Goal: Transaction & Acquisition: Book appointment/travel/reservation

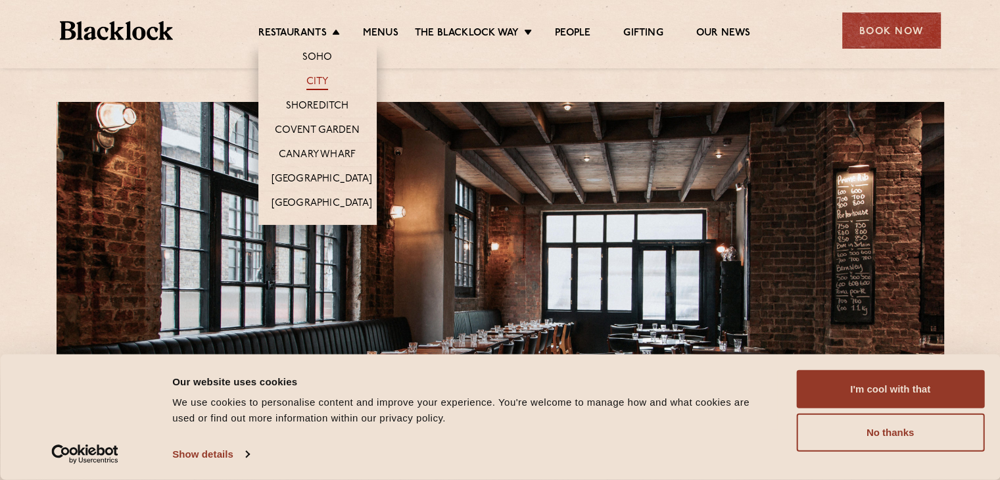
click at [317, 79] on link "City" at bounding box center [317, 83] width 22 height 14
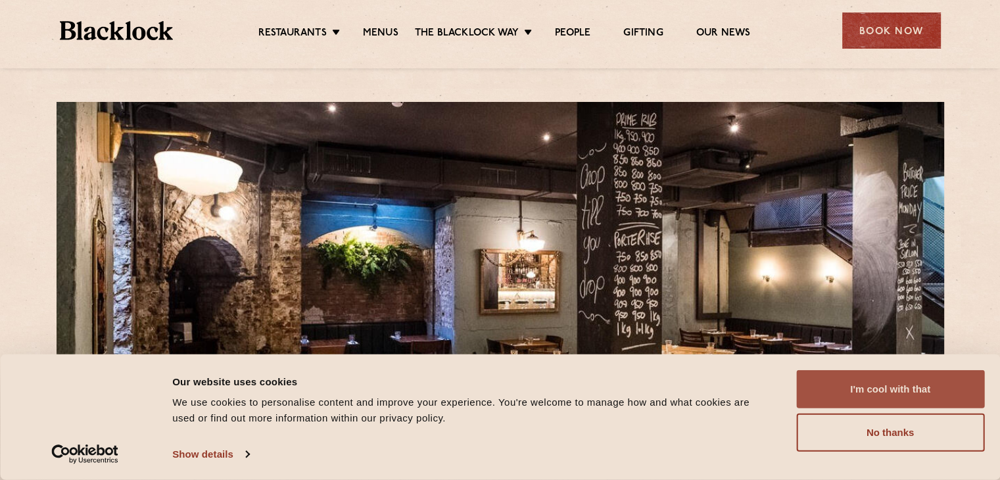
click at [905, 395] on button "I'm cool with that" at bounding box center [890, 389] width 188 height 38
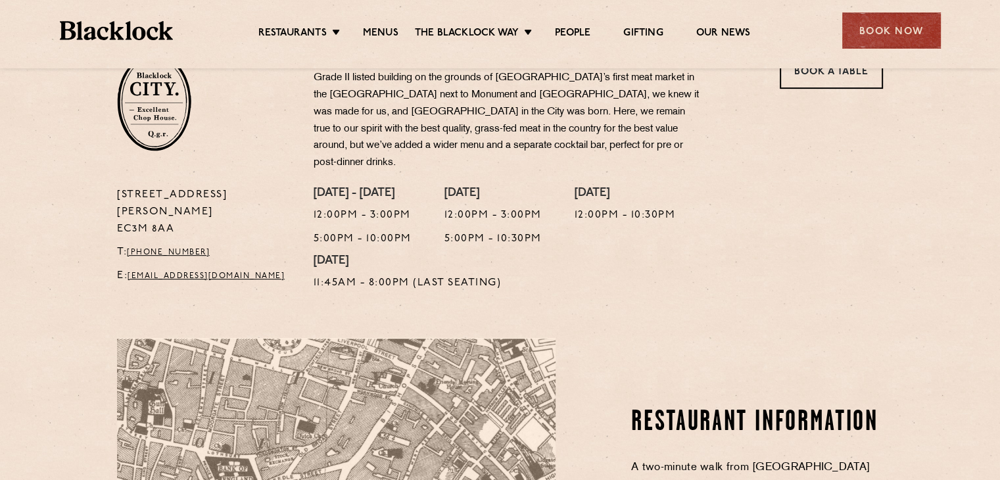
scroll to position [394, 0]
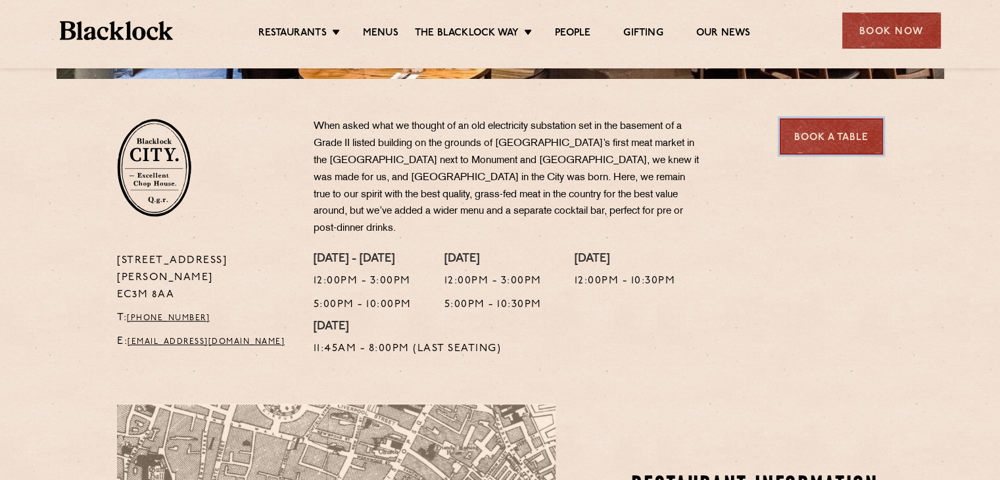
click at [831, 137] on link "Book a Table" at bounding box center [831, 136] width 103 height 36
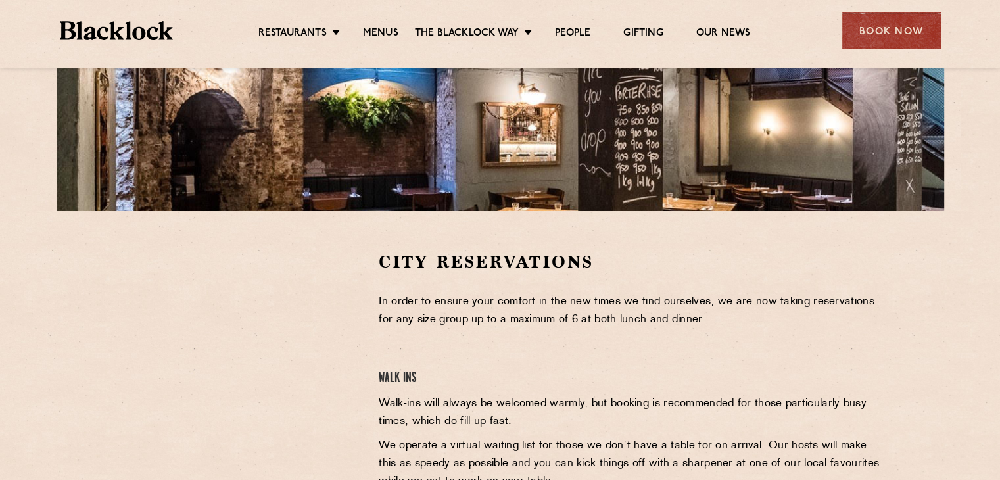
scroll to position [394, 0]
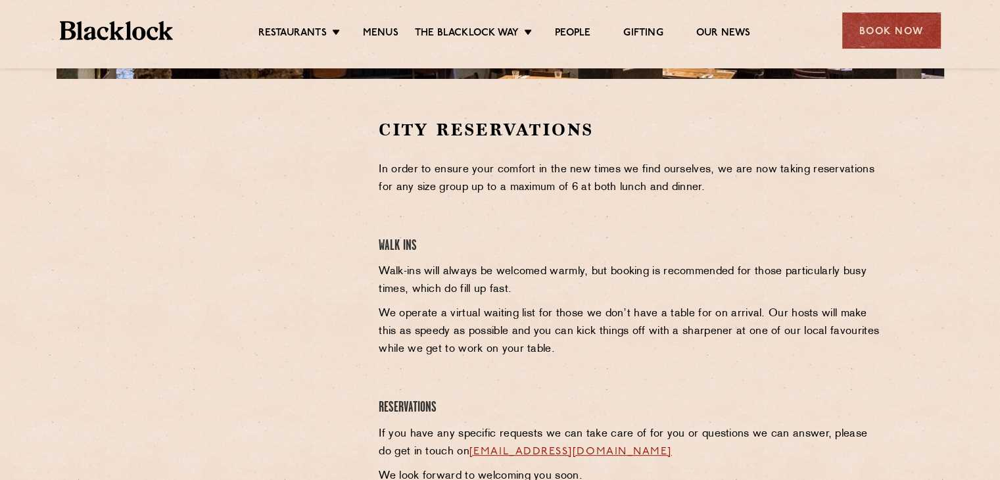
click at [105, 351] on div "City Reservations In order to ensure your comfort in the new times we find ours…" at bounding box center [500, 317] width 799 height 398
